Goal: Information Seeking & Learning: Learn about a topic

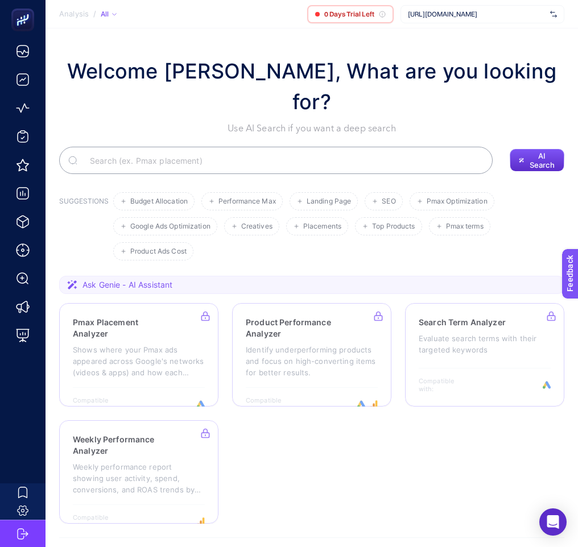
click at [502, 18] on span "[URL][DOMAIN_NAME]" at bounding box center [477, 14] width 138 height 9
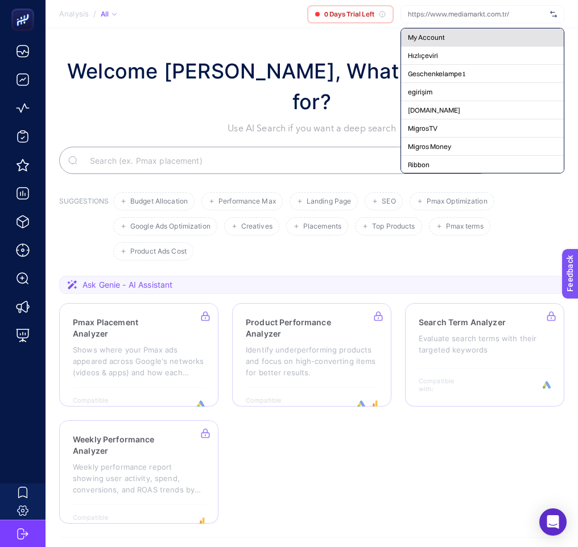
click at [470, 37] on div "My Account" at bounding box center [482, 37] width 163 height 18
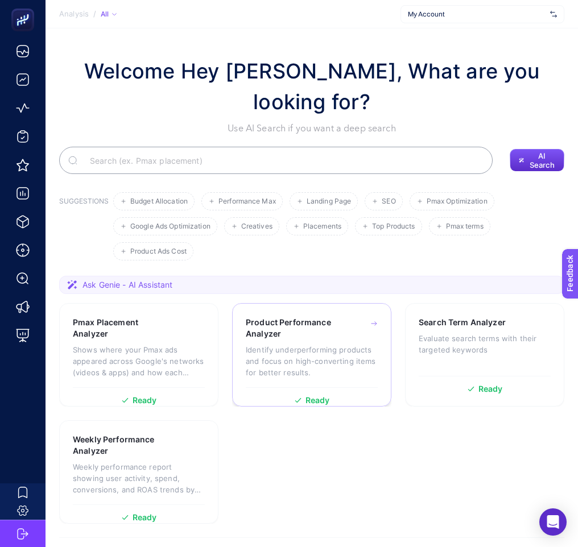
click at [286, 344] on p "Identify underperforming products and focus on high-converting items for better…" at bounding box center [312, 361] width 132 height 34
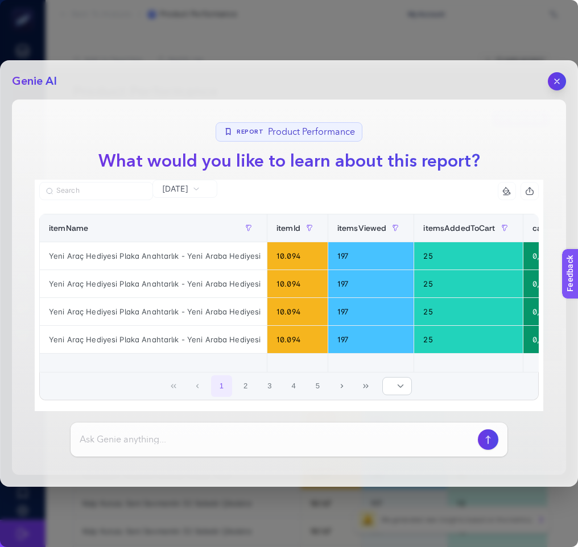
click at [285, 433] on input at bounding box center [277, 440] width 394 height 14
type input "datayı yorumla"
